Goal: Task Accomplishment & Management: Use online tool/utility

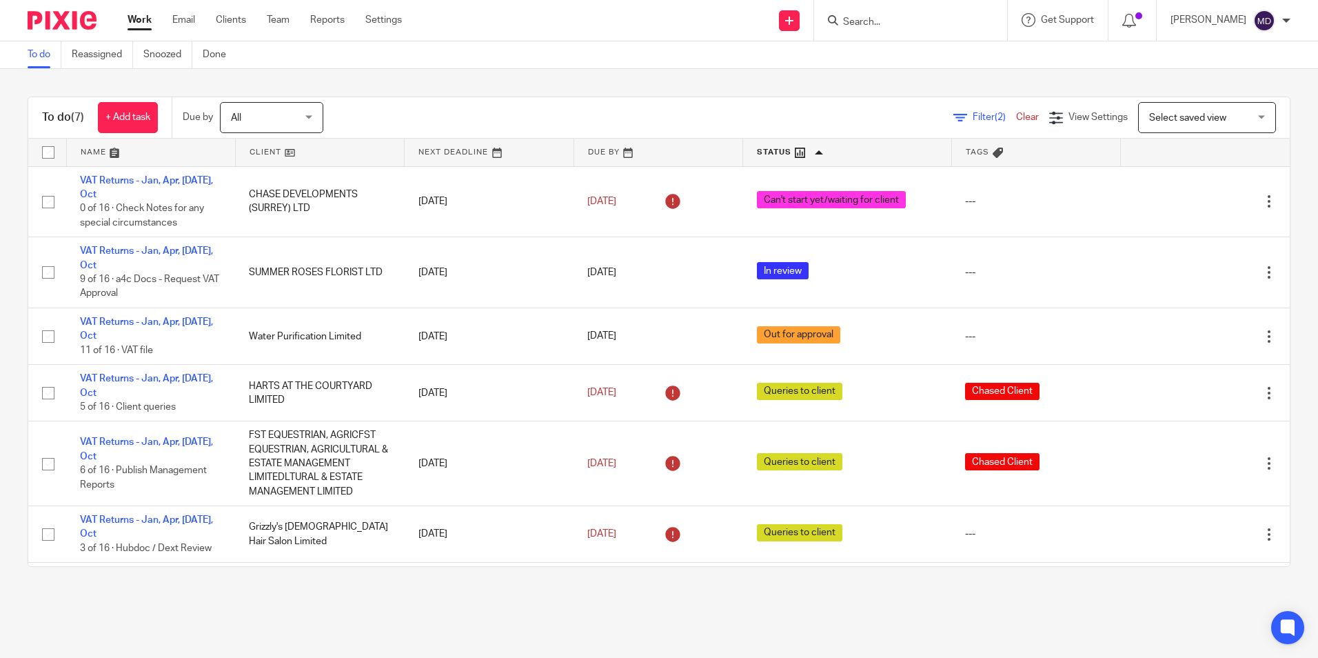
scroll to position [67, 0]
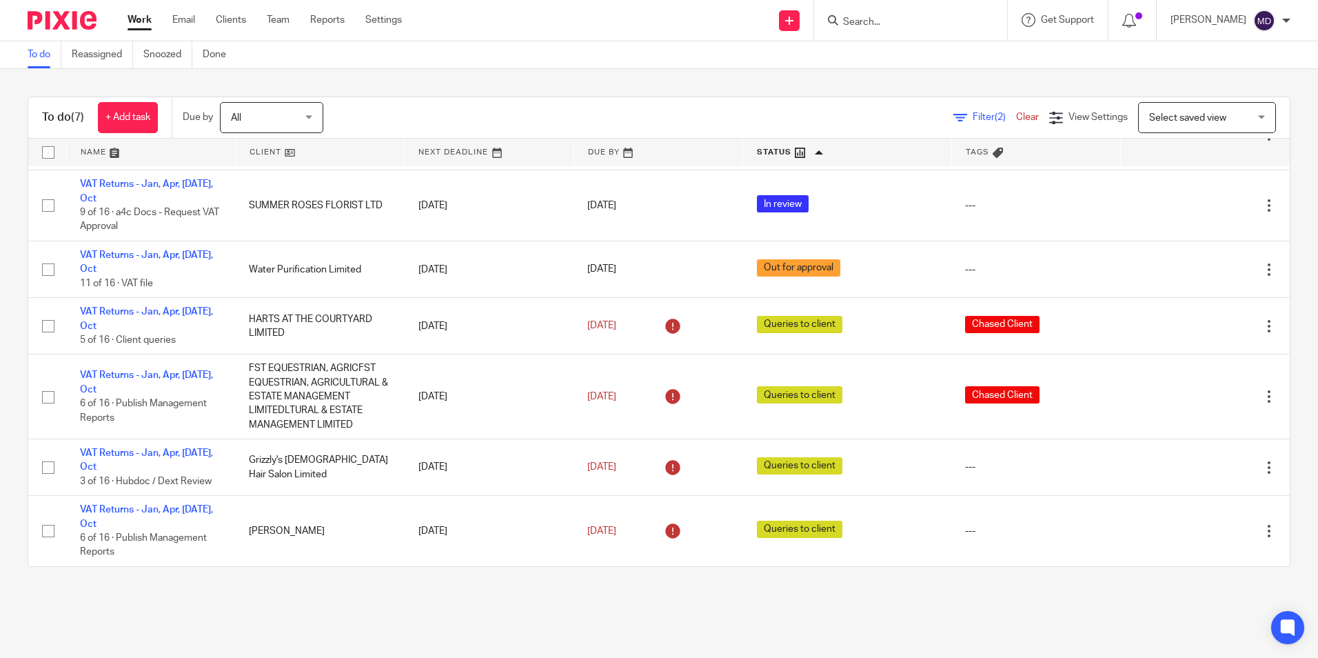
click at [506, 621] on main "To do Reassigned Snoozed Done To do (7) + Add task Due by All All [DATE] [DATE]…" at bounding box center [659, 329] width 1318 height 658
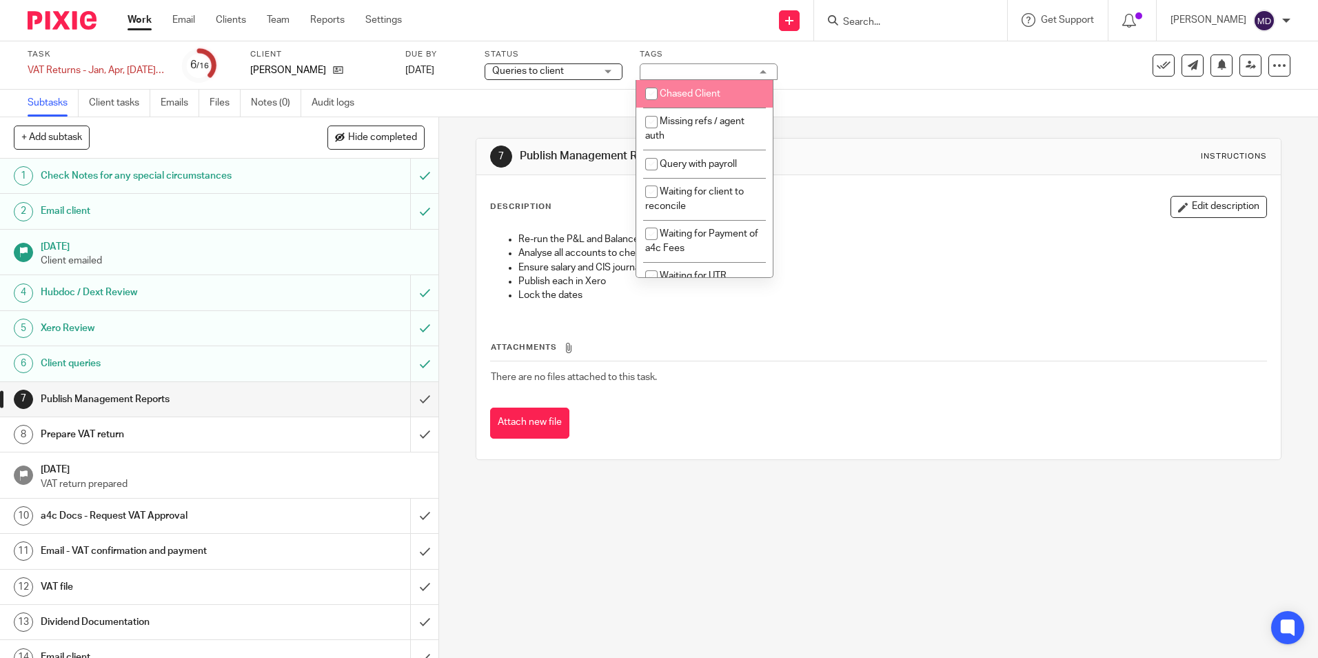
click at [676, 94] on span "Chased Client" at bounding box center [690, 94] width 61 height 10
checkbox input "true"
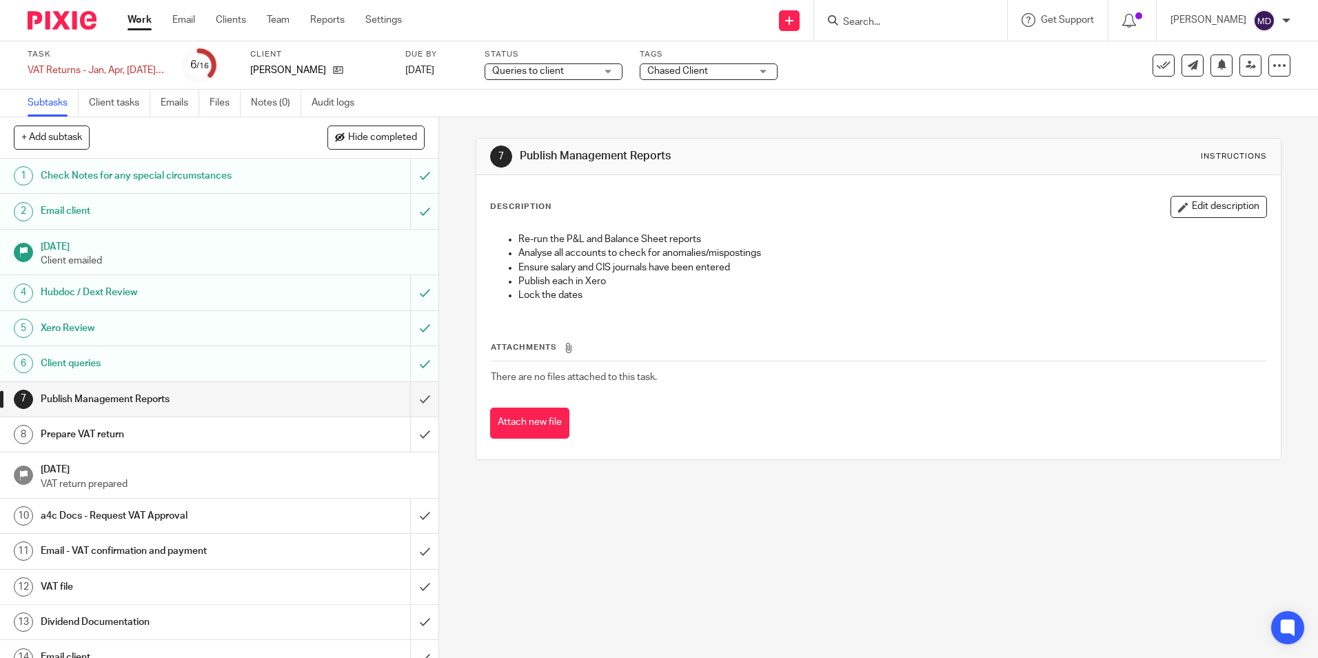
click at [962, 189] on div "Description Edit description Re-run the P&L and Balance Sheet reports Analyse a…" at bounding box center [878, 317] width 804 height 284
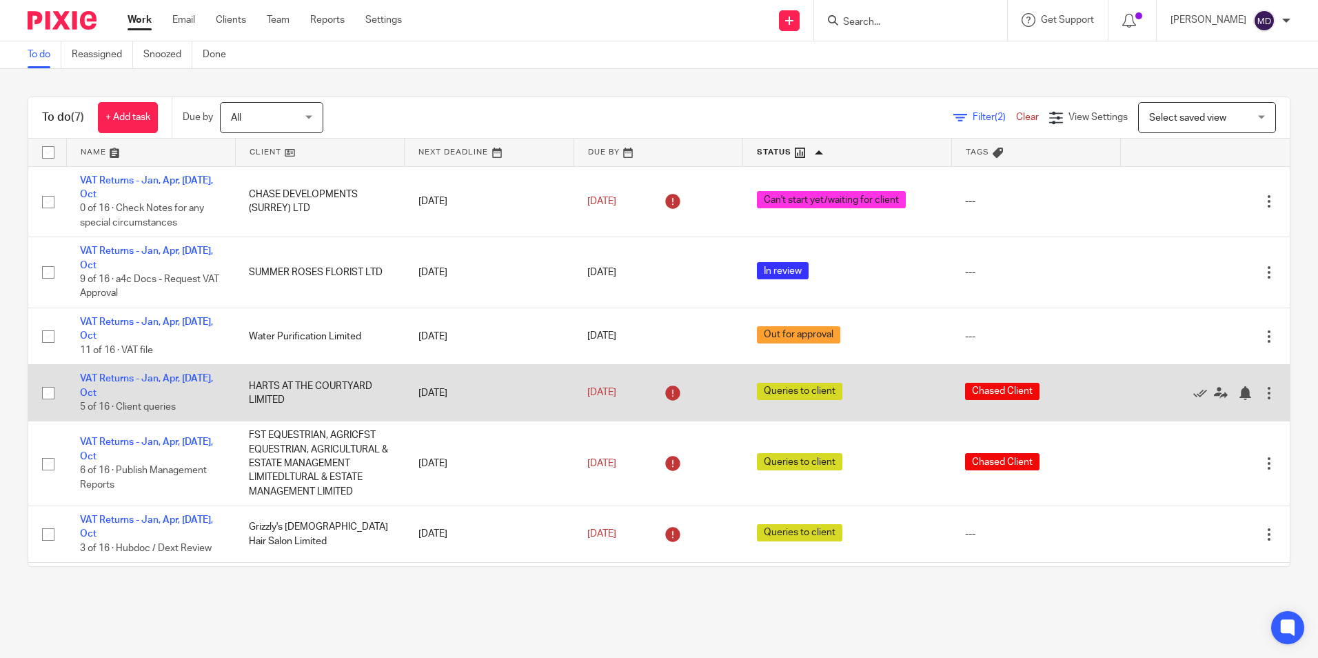
scroll to position [67, 0]
